Goal: Check status: Verify the current state of an ongoing process or item

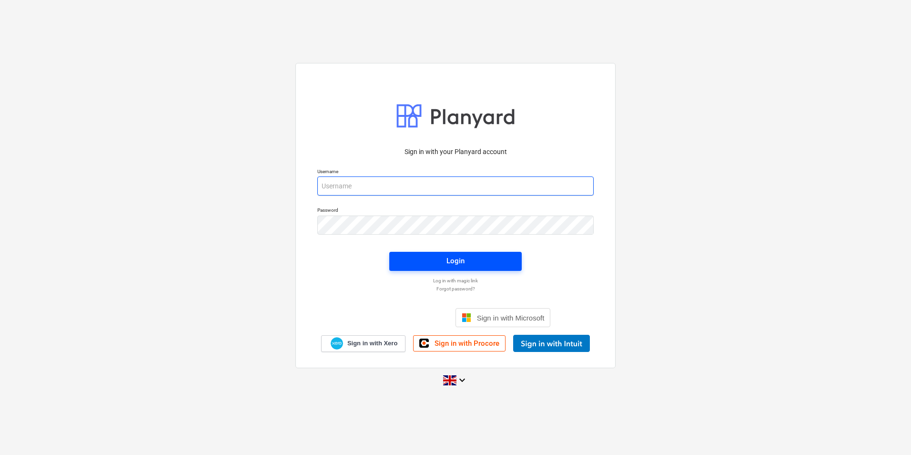
type input "[PERSON_NAME][EMAIL_ADDRESS][DOMAIN_NAME]"
click at [484, 263] on span "Login" at bounding box center [456, 260] width 110 height 12
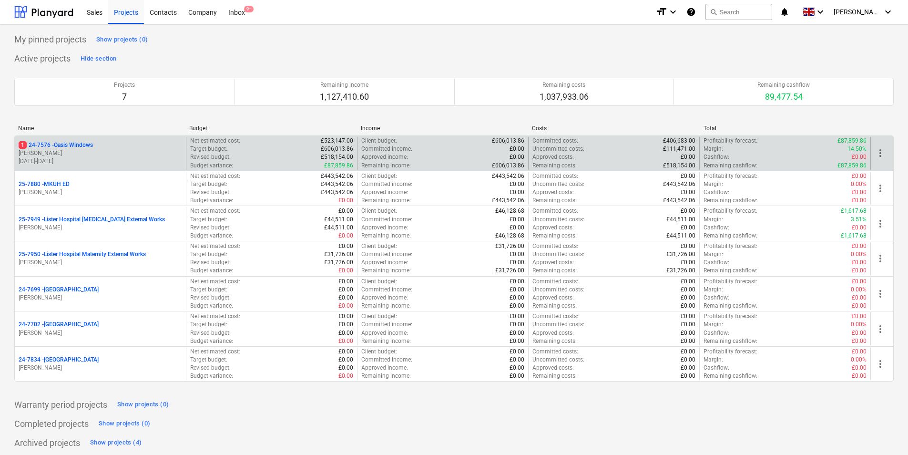
click at [131, 147] on div "1 24-7576 - Oasis Windows" at bounding box center [100, 145] width 163 height 8
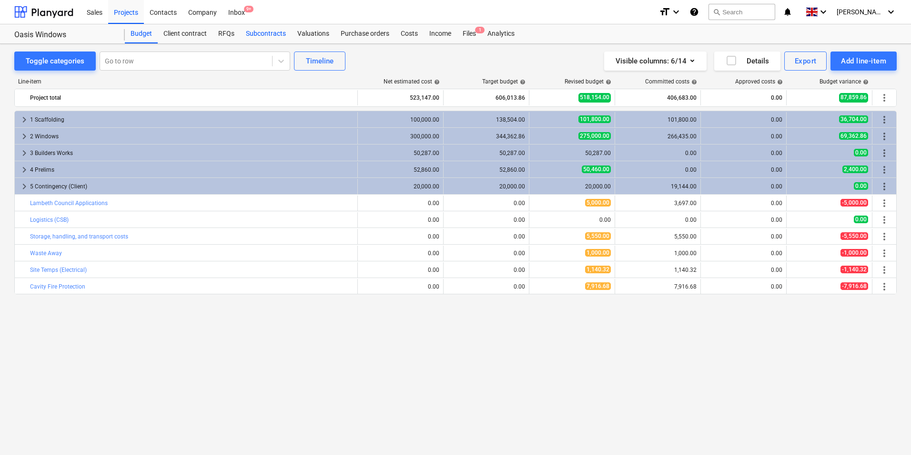
click at [265, 40] on div "Subcontracts" at bounding box center [265, 33] width 51 height 19
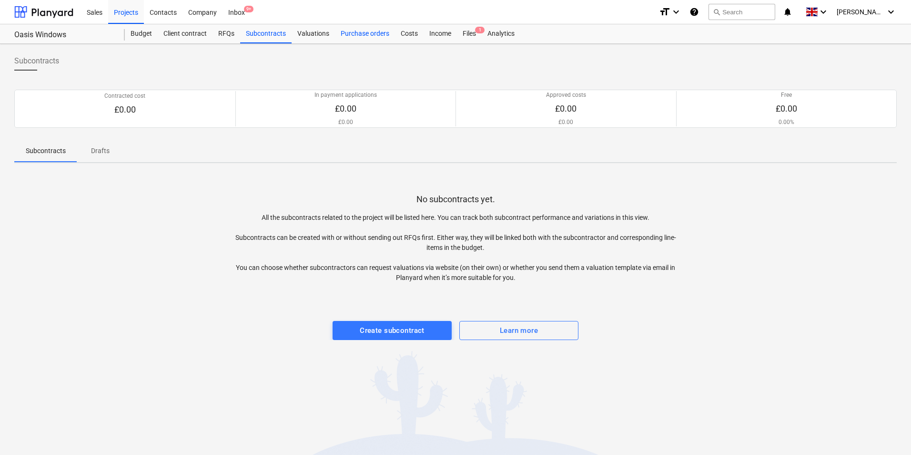
click at [382, 31] on div "Purchase orders" at bounding box center [365, 33] width 60 height 19
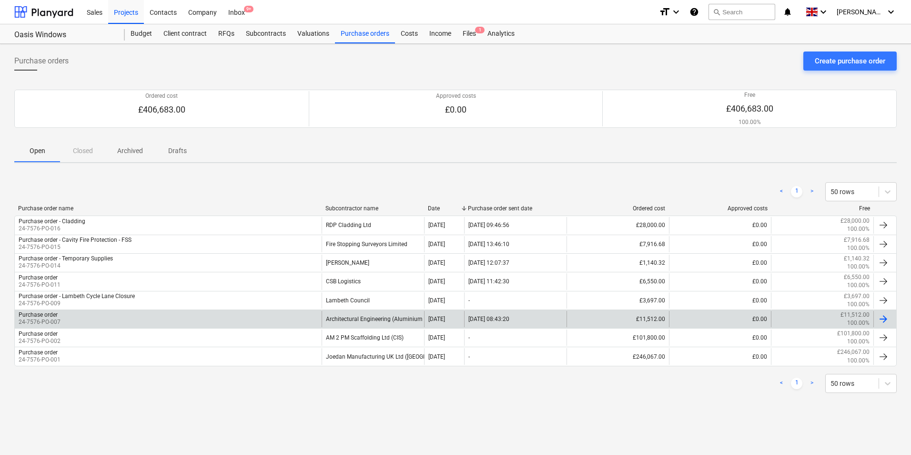
click at [295, 320] on div "Purchase order 24-7576-PO-007" at bounding box center [168, 319] width 307 height 16
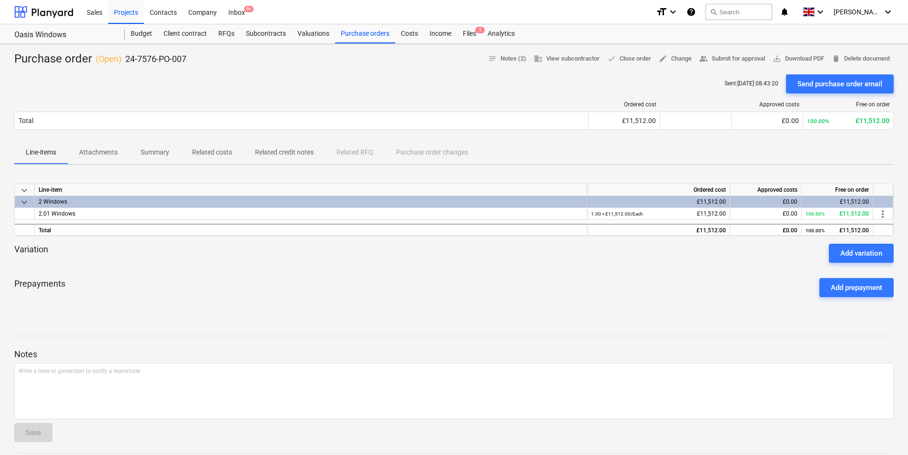
click at [289, 158] on span "Related credit notes" at bounding box center [283, 152] width 81 height 16
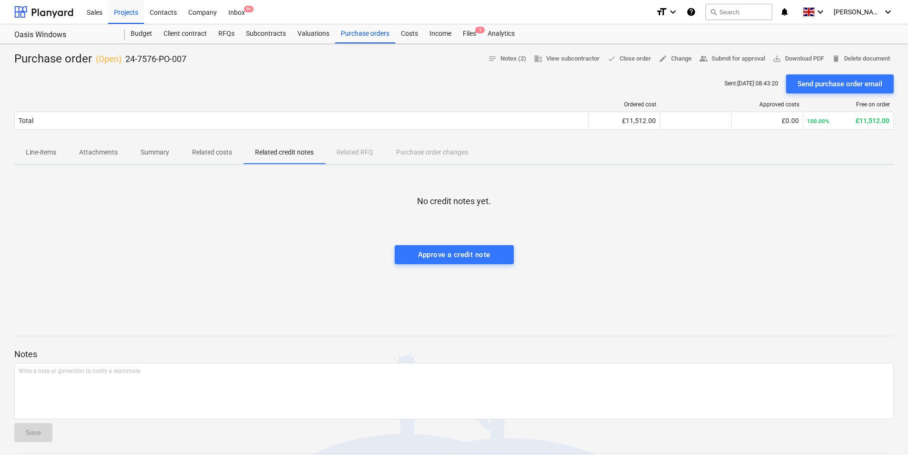
click at [216, 158] on span "Related costs" at bounding box center [212, 152] width 63 height 16
click at [161, 157] on p "Summary" at bounding box center [155, 152] width 29 height 10
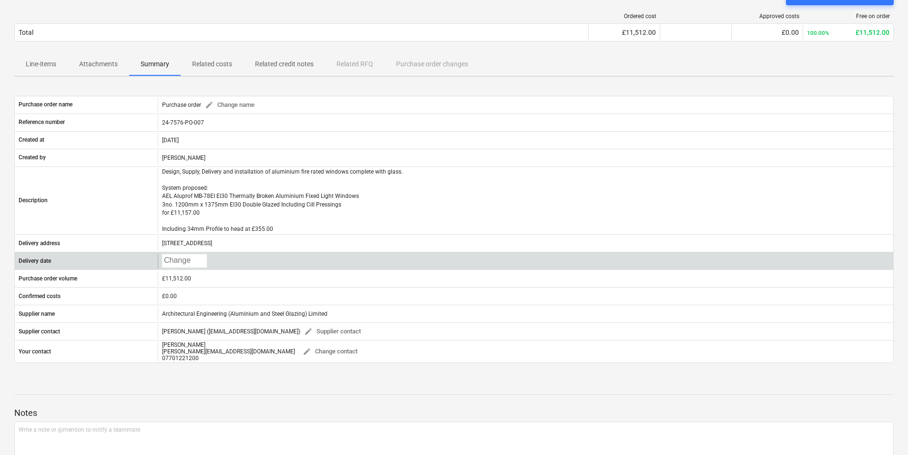
scroll to position [95, 0]
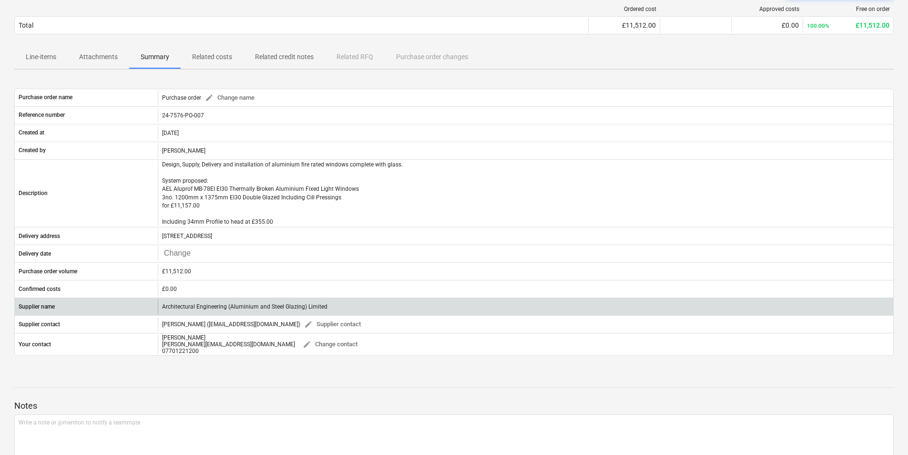
click at [224, 304] on div "Architectural Engineering (Aluminium and Steel Glazing) Limited" at bounding box center [525, 306] width 735 height 15
